Goal: Task Accomplishment & Management: Manage account settings

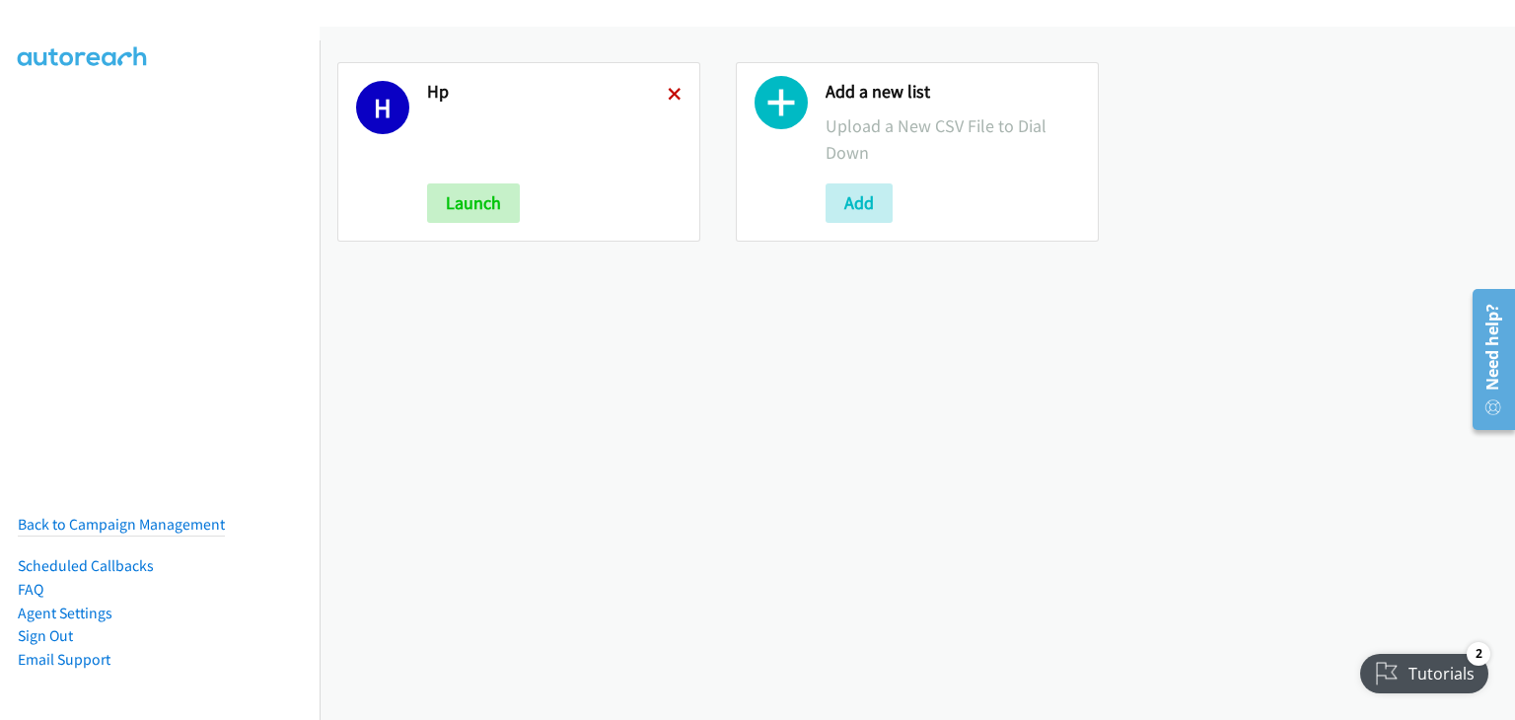
click at [668, 92] on icon at bounding box center [675, 96] width 14 height 14
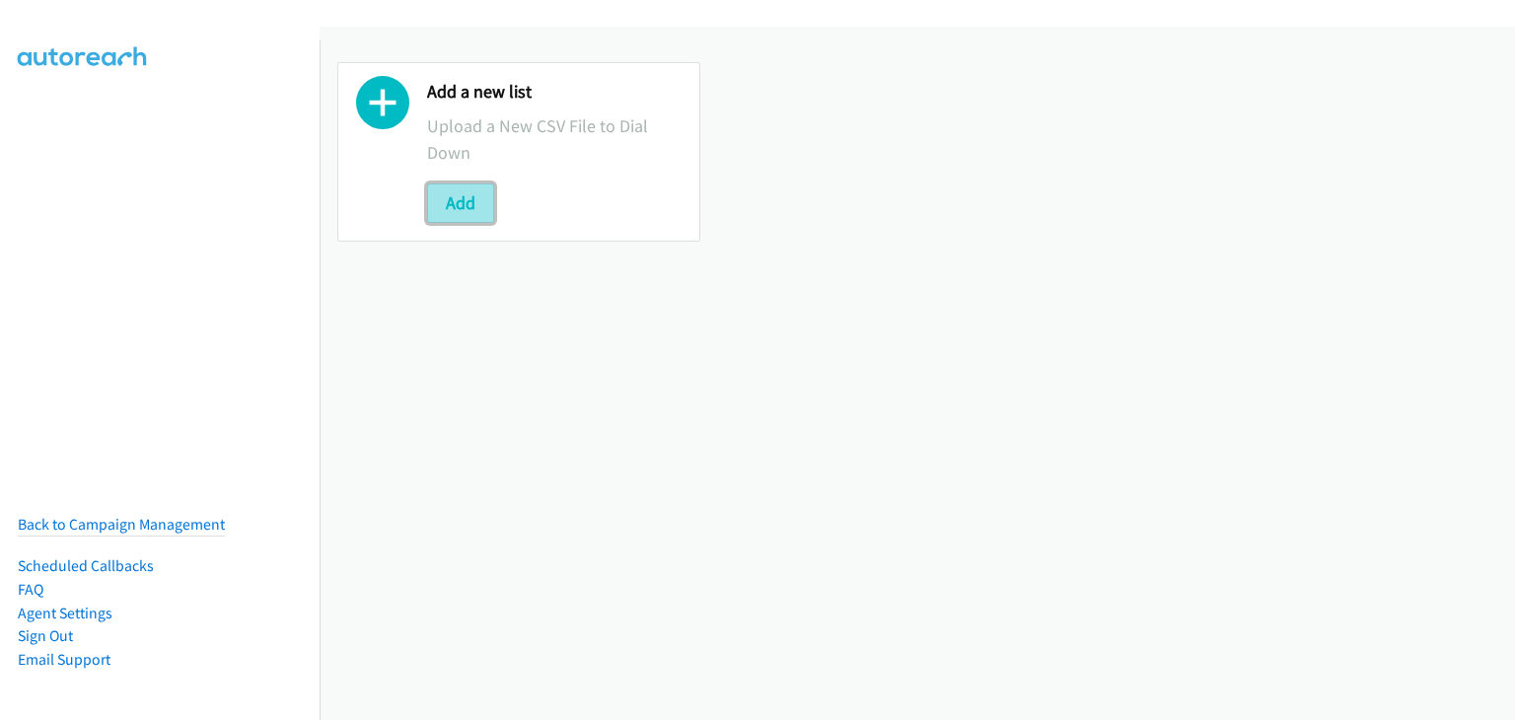
click at [464, 205] on button "Add" at bounding box center [460, 203] width 67 height 39
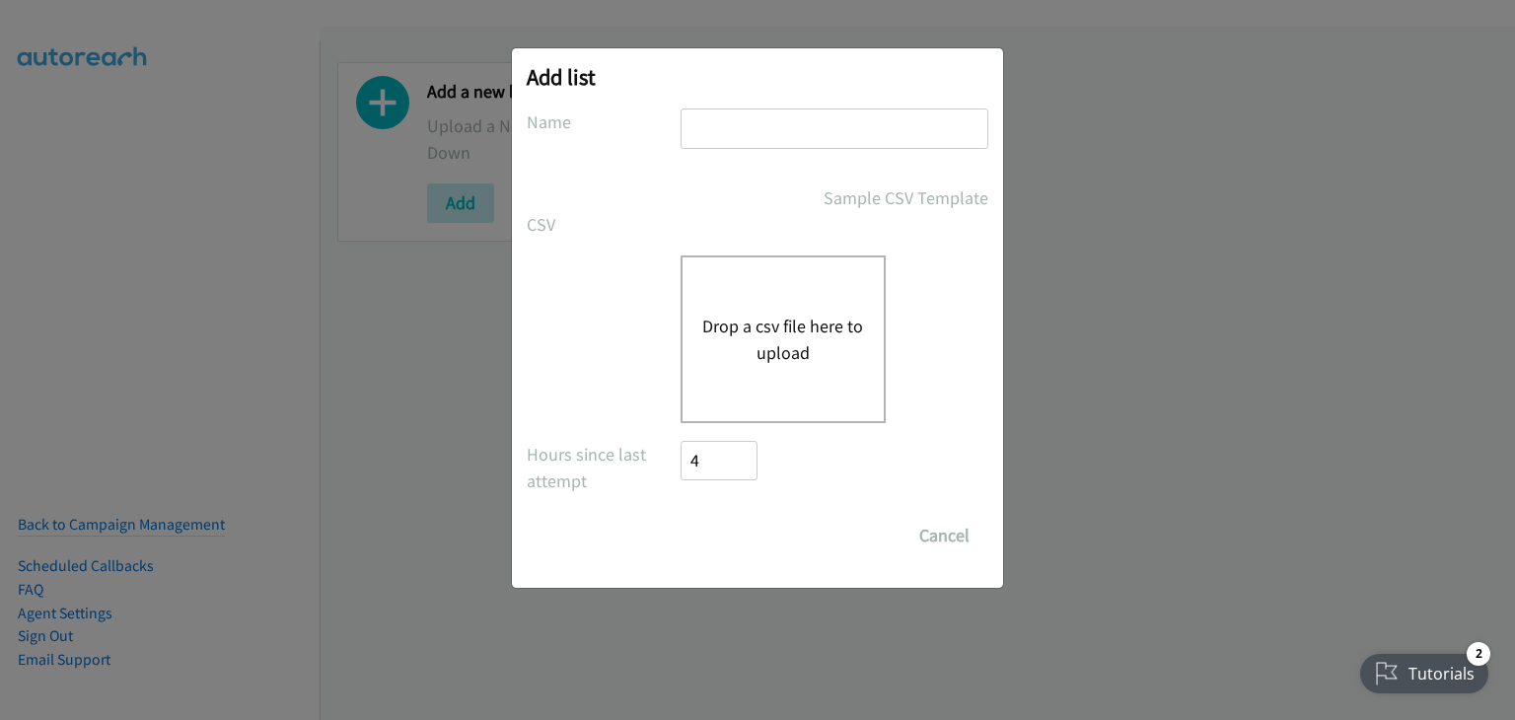
click at [809, 310] on div "Drop a csv file here to upload" at bounding box center [783, 340] width 205 height 168
click at [793, 397] on div "Drop a csv file here to upload" at bounding box center [783, 340] width 205 height 168
click at [939, 543] on button "Cancel" at bounding box center [945, 535] width 88 height 39
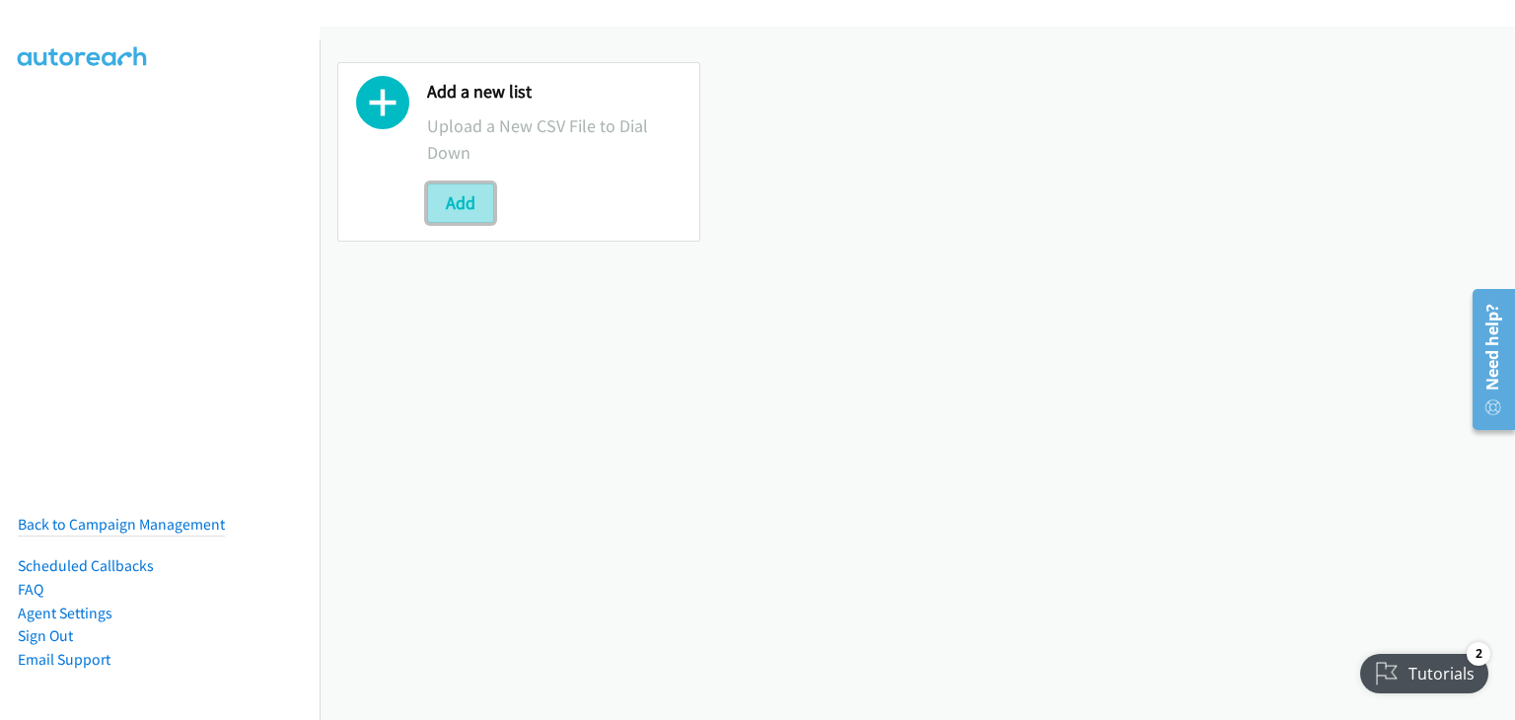
click at [461, 202] on button "Add" at bounding box center [460, 203] width 67 height 39
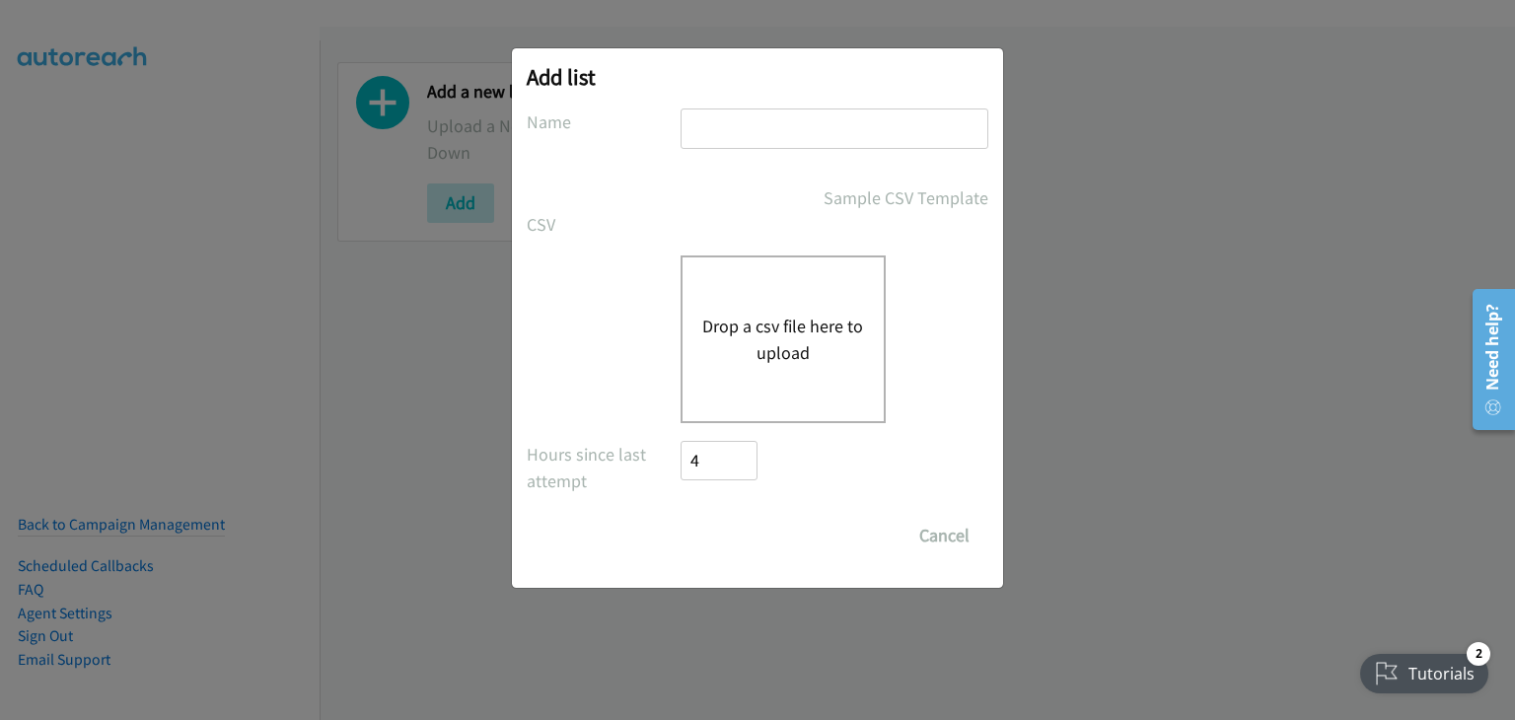
click at [794, 313] on button "Drop a csv file here to upload" at bounding box center [783, 339] width 162 height 53
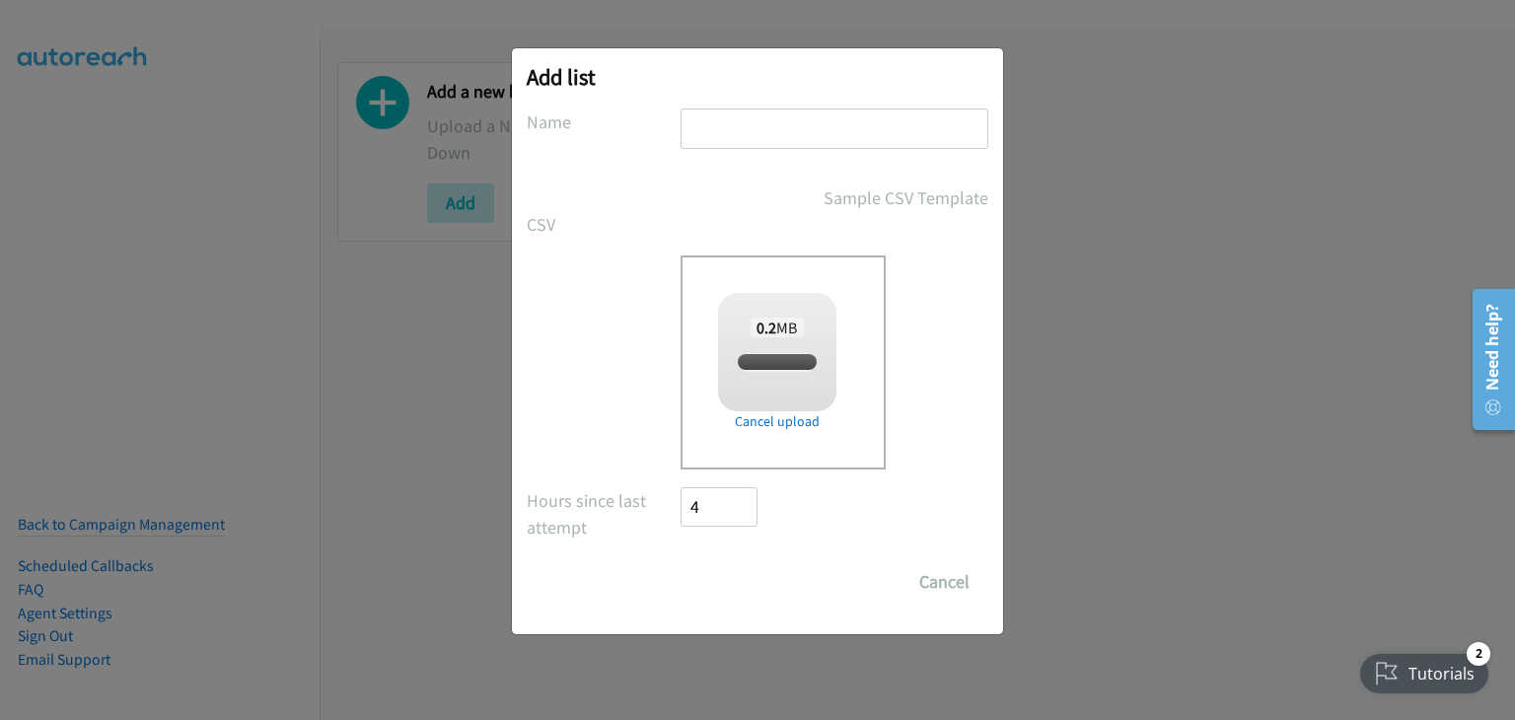
checkbox input "true"
click at [725, 135] on input "text" at bounding box center [835, 129] width 308 height 40
type input "HP"
click at [726, 591] on input "Save List" at bounding box center [733, 581] width 104 height 39
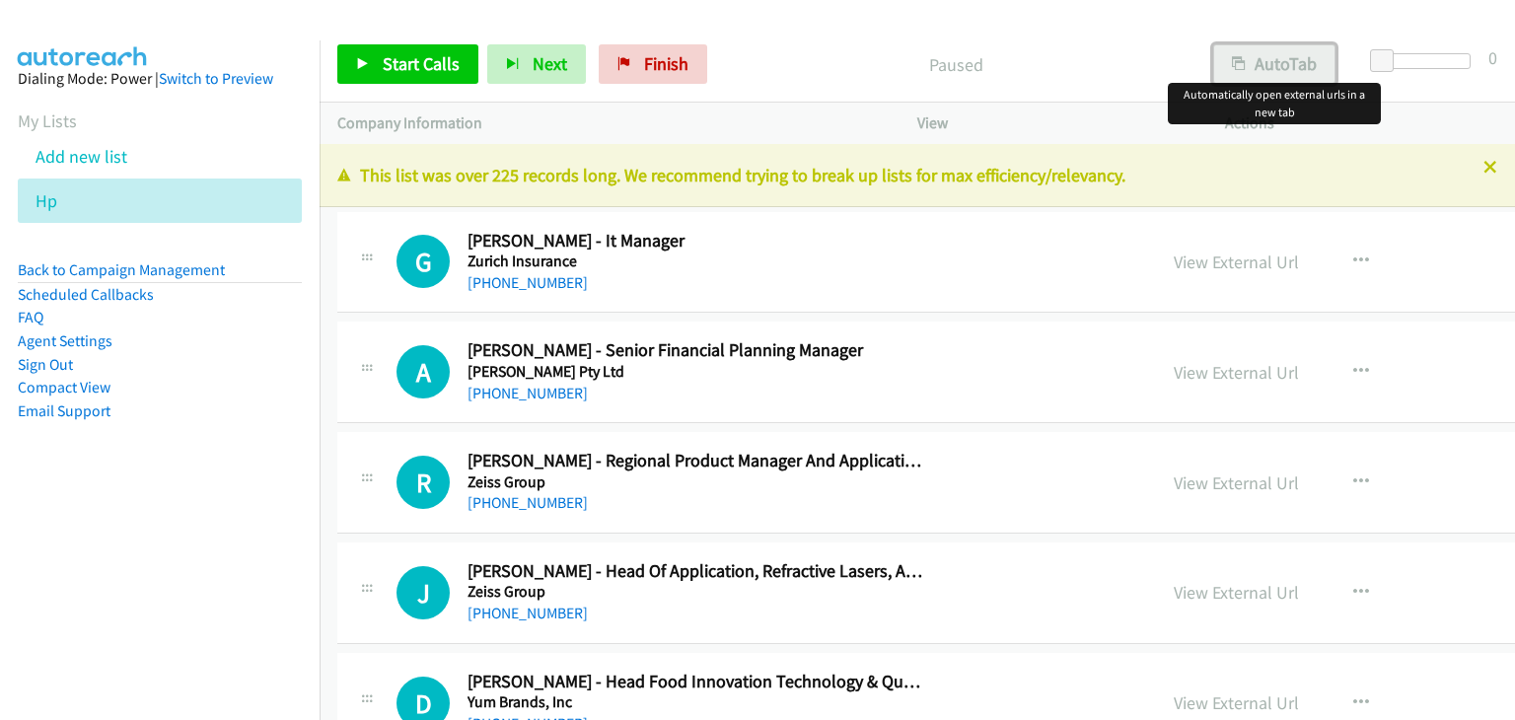
click at [1263, 60] on button "AutoTab" at bounding box center [1275, 63] width 122 height 39
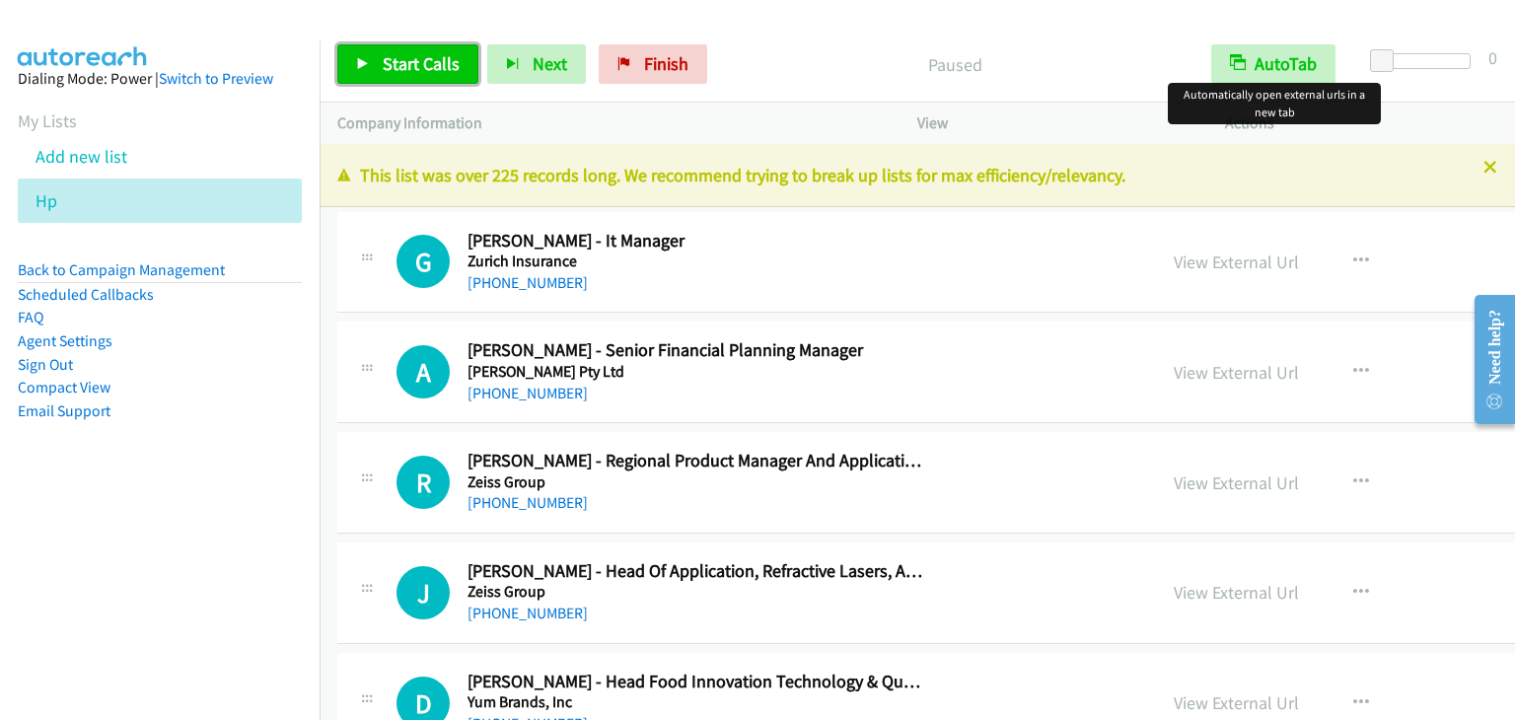
click at [431, 61] on span "Start Calls" at bounding box center [421, 63] width 77 height 23
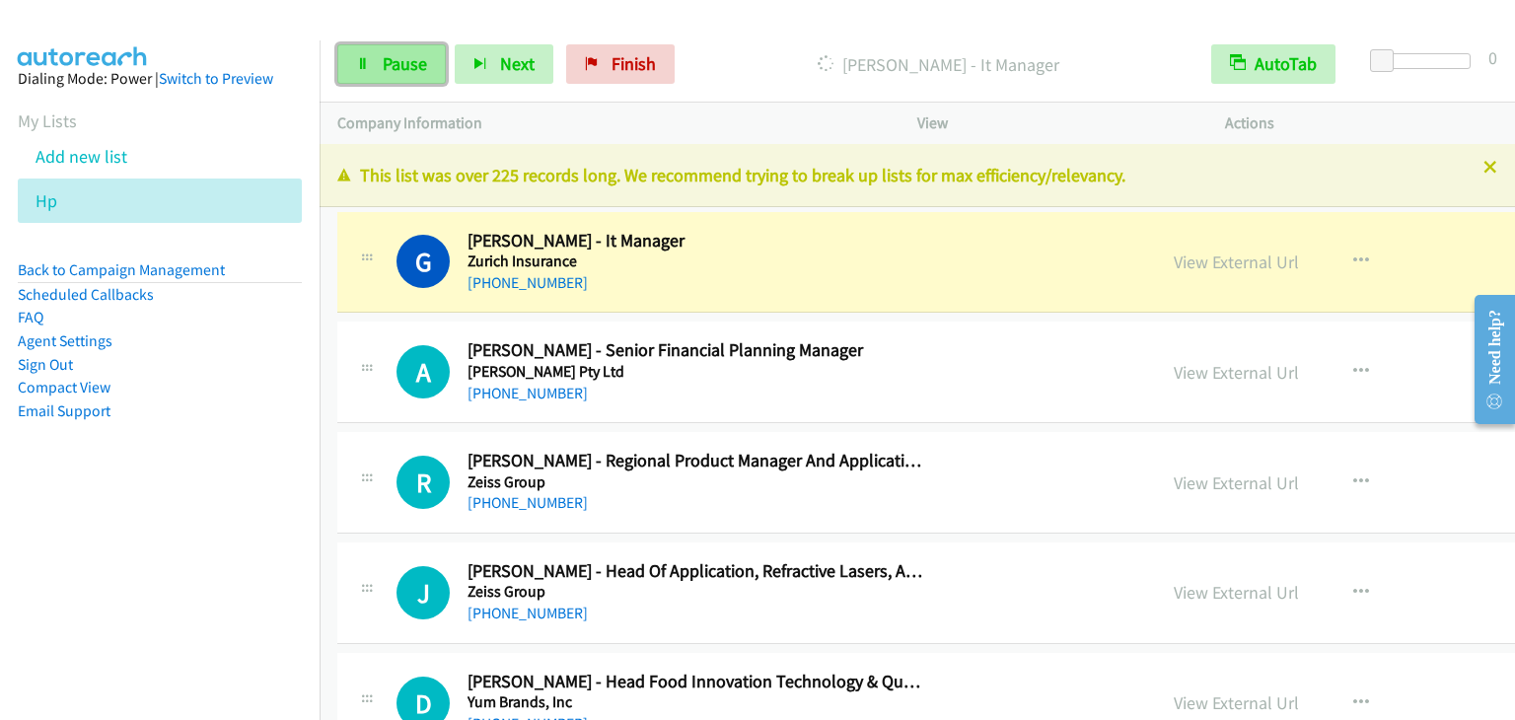
click at [399, 71] on span "Pause" at bounding box center [405, 63] width 44 height 23
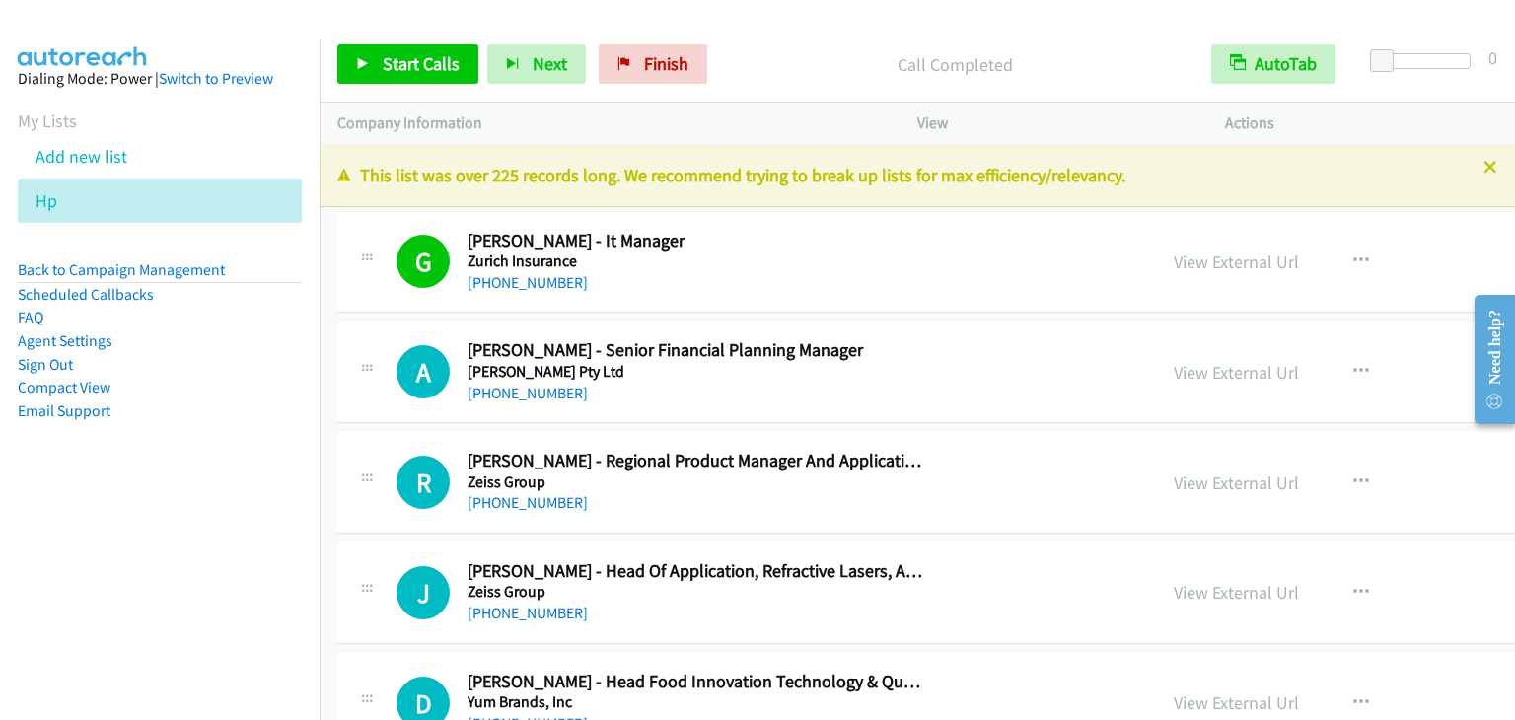
click at [162, 578] on nav "Dialing Mode: Power | Switch to Preview My Lists Add new list Hp Back to Campai…" at bounding box center [160, 400] width 321 height 720
